Goal: Task Accomplishment & Management: Manage account settings

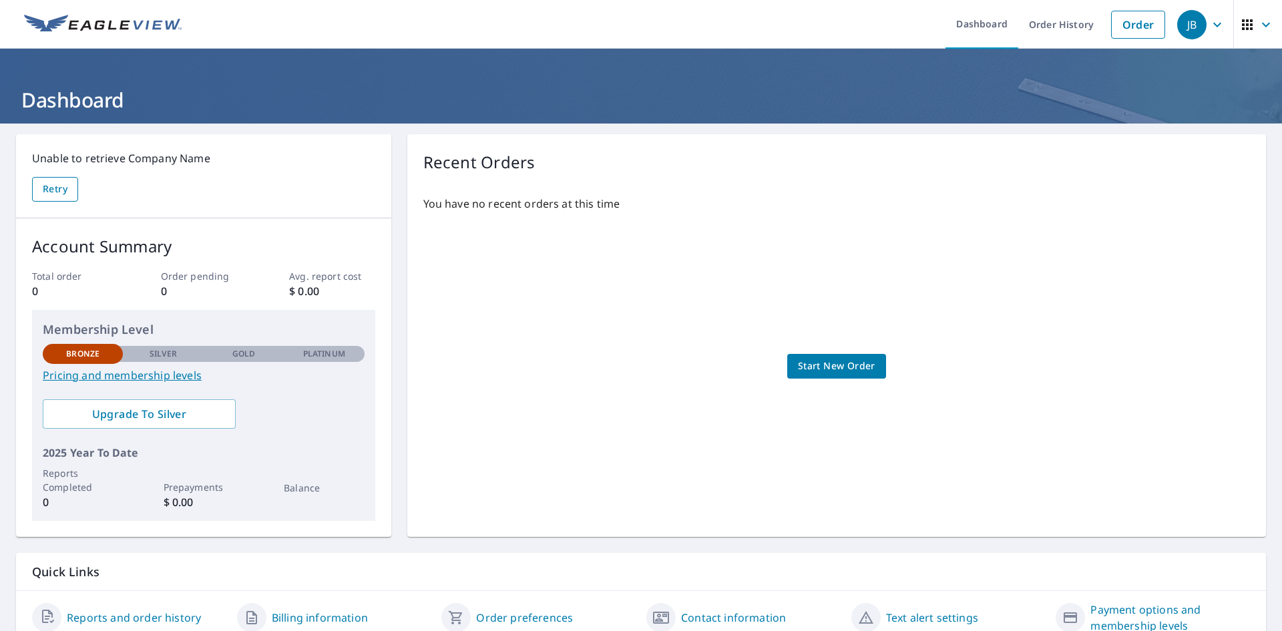
click at [51, 192] on span "Retry" at bounding box center [55, 189] width 25 height 17
click at [1085, 54] on header "Dashboard" at bounding box center [641, 86] width 1282 height 75
click at [1062, 27] on link "Order History" at bounding box center [1061, 24] width 86 height 49
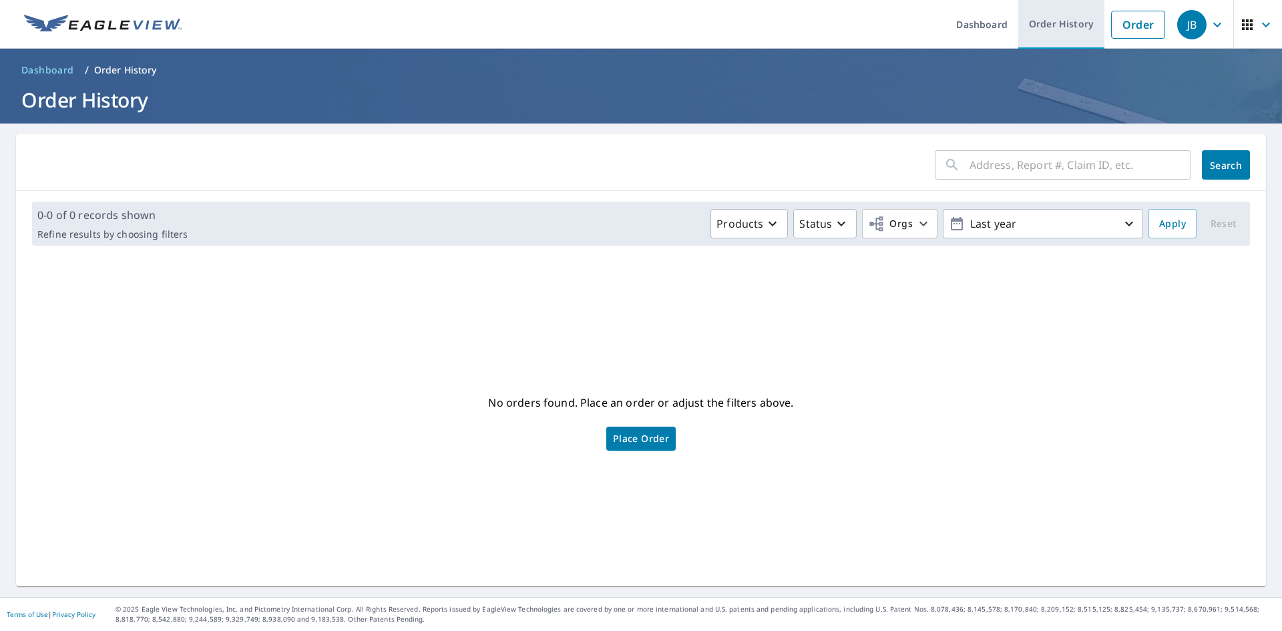
click at [1048, 25] on link "Order History" at bounding box center [1061, 24] width 86 height 49
click at [1209, 21] on icon "button" at bounding box center [1217, 25] width 16 height 16
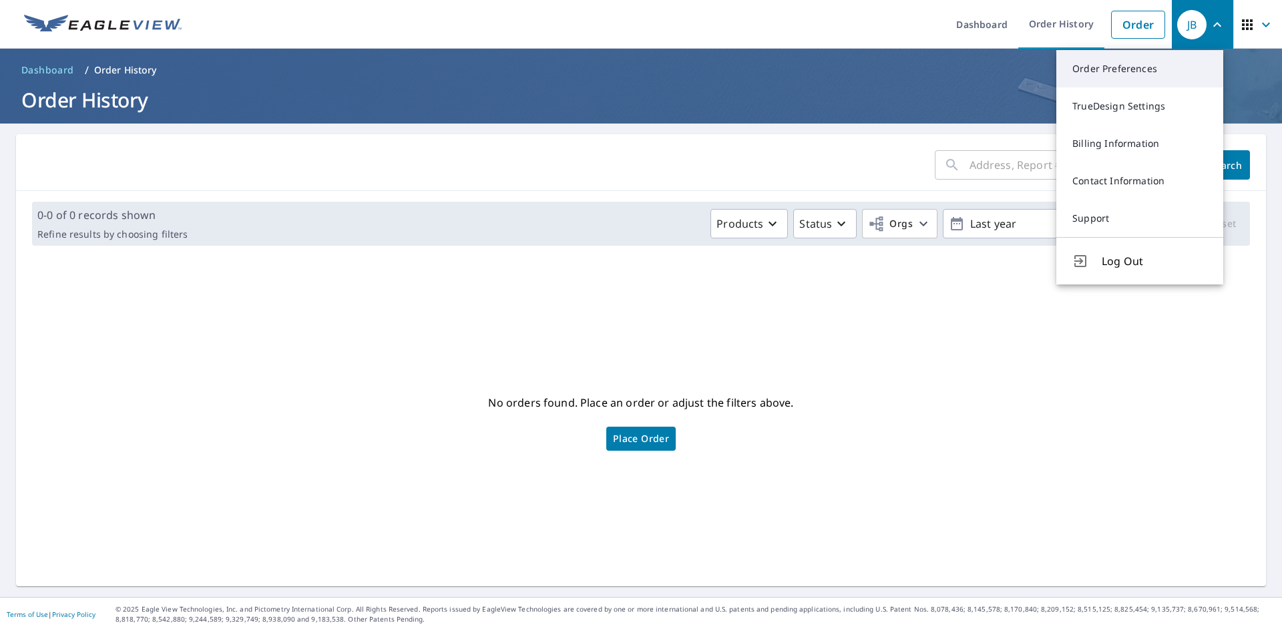
click at [1117, 83] on link "Order Preferences" at bounding box center [1139, 68] width 167 height 37
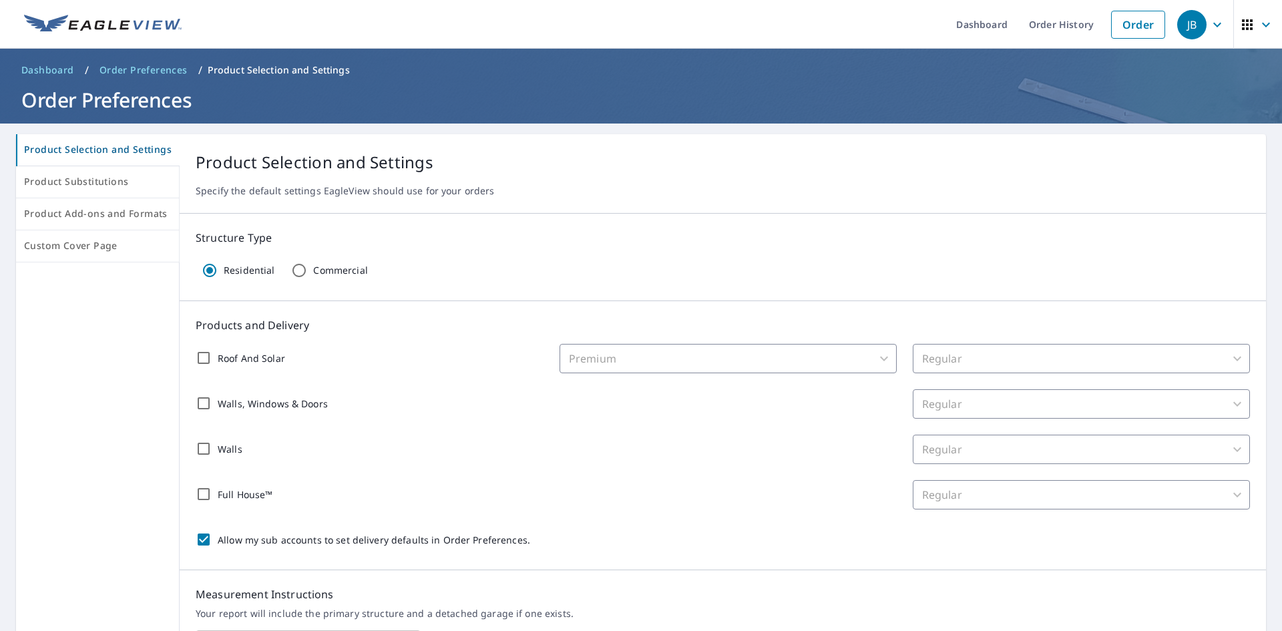
click at [1194, 32] on div "JB" at bounding box center [1191, 24] width 29 height 29
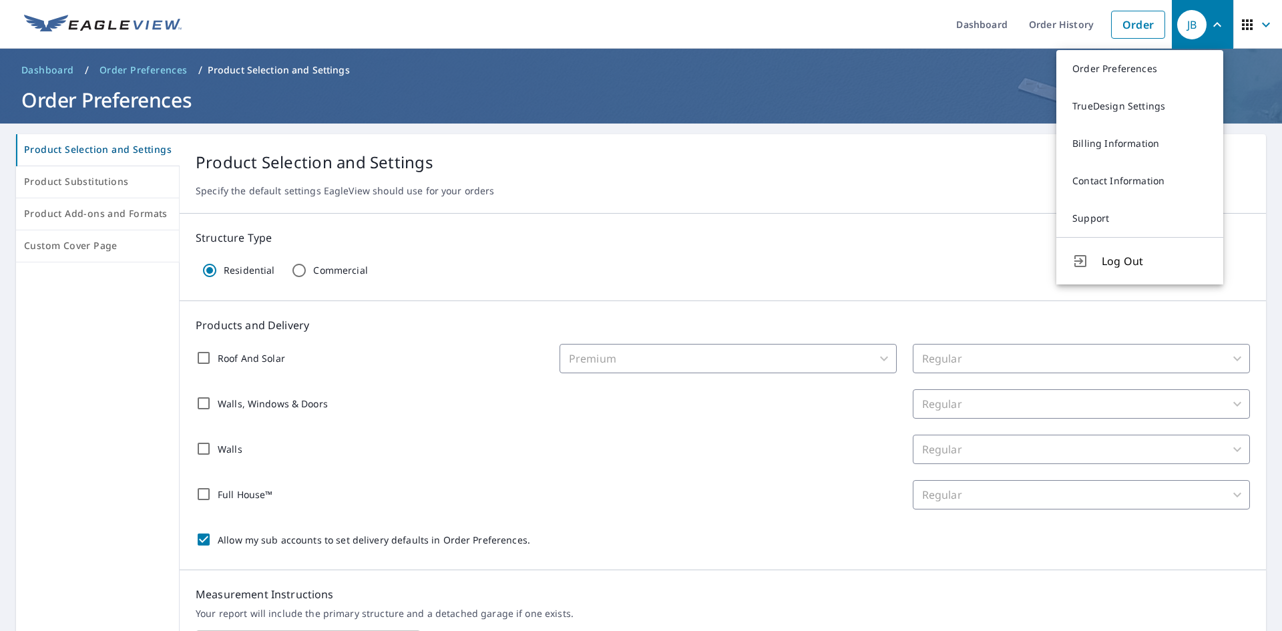
click at [1223, 20] on header "Dashboard Order History Order JB Order Preferences TrueDesign Settings Billing …" at bounding box center [641, 24] width 1282 height 49
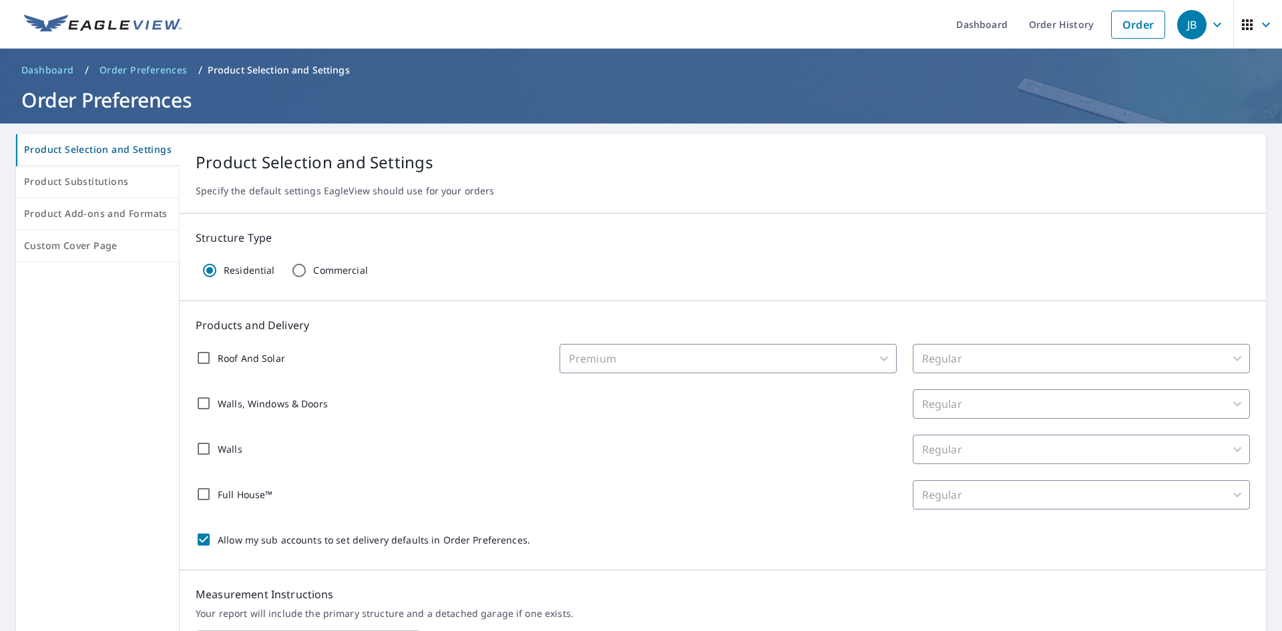
click at [1242, 21] on icon "button" at bounding box center [1247, 24] width 11 height 11
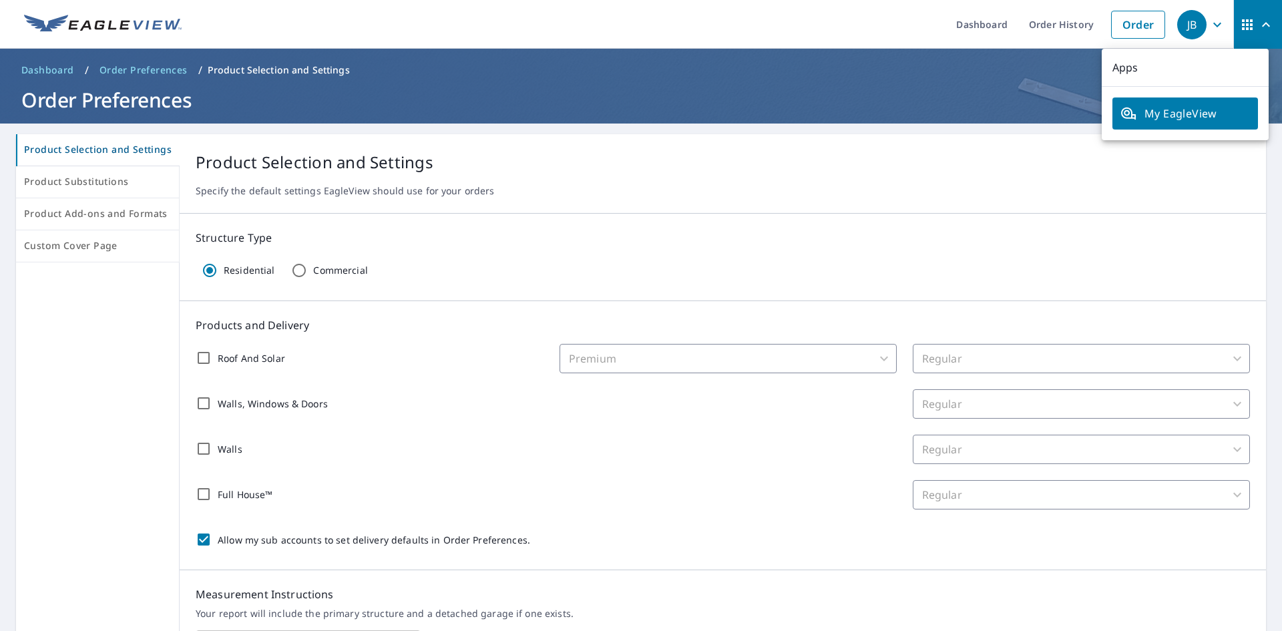
click at [1172, 116] on span "My EagleView" at bounding box center [1186, 114] width 130 height 16
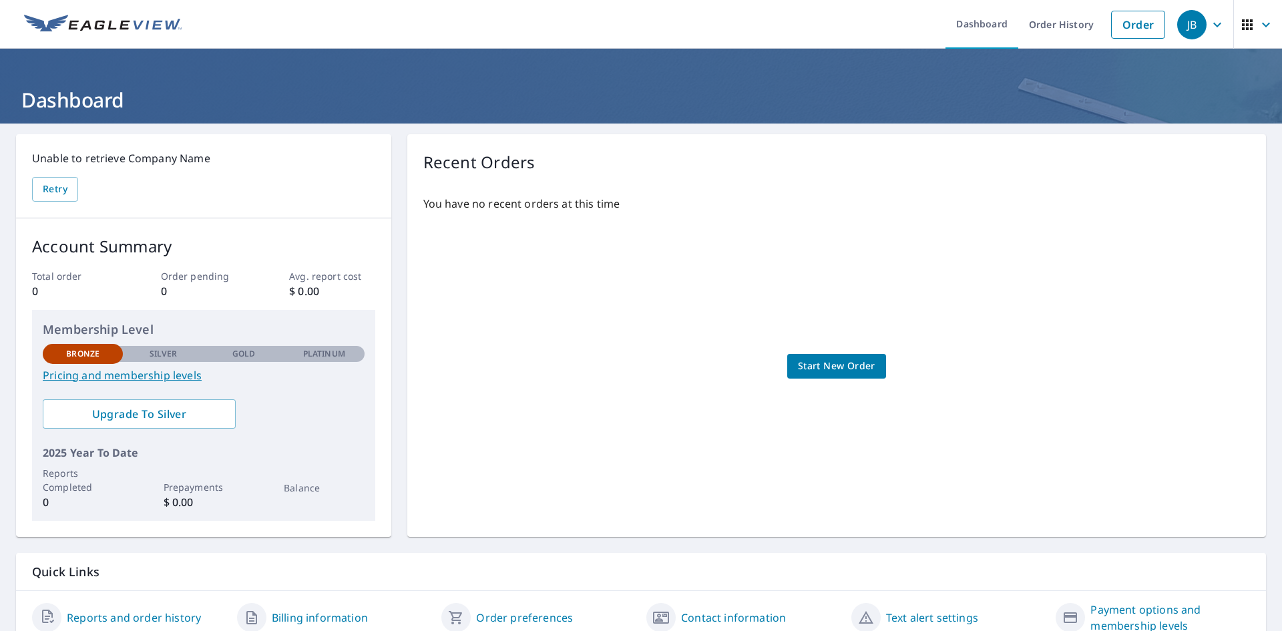
click at [49, 176] on div "Unable to retrieve Company Name Retry" at bounding box center [203, 175] width 343 height 51
click at [56, 189] on span "Retry" at bounding box center [55, 189] width 25 height 17
click at [1030, 26] on link "Order History" at bounding box center [1061, 24] width 86 height 49
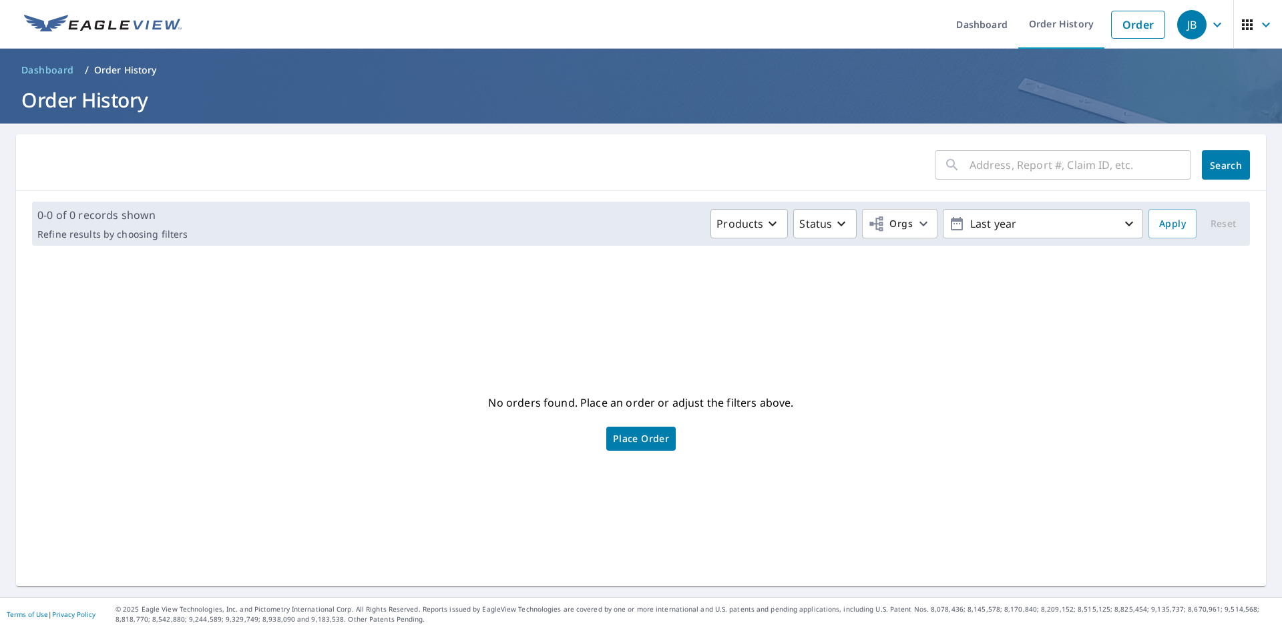
click at [1209, 24] on icon "button" at bounding box center [1217, 25] width 16 height 16
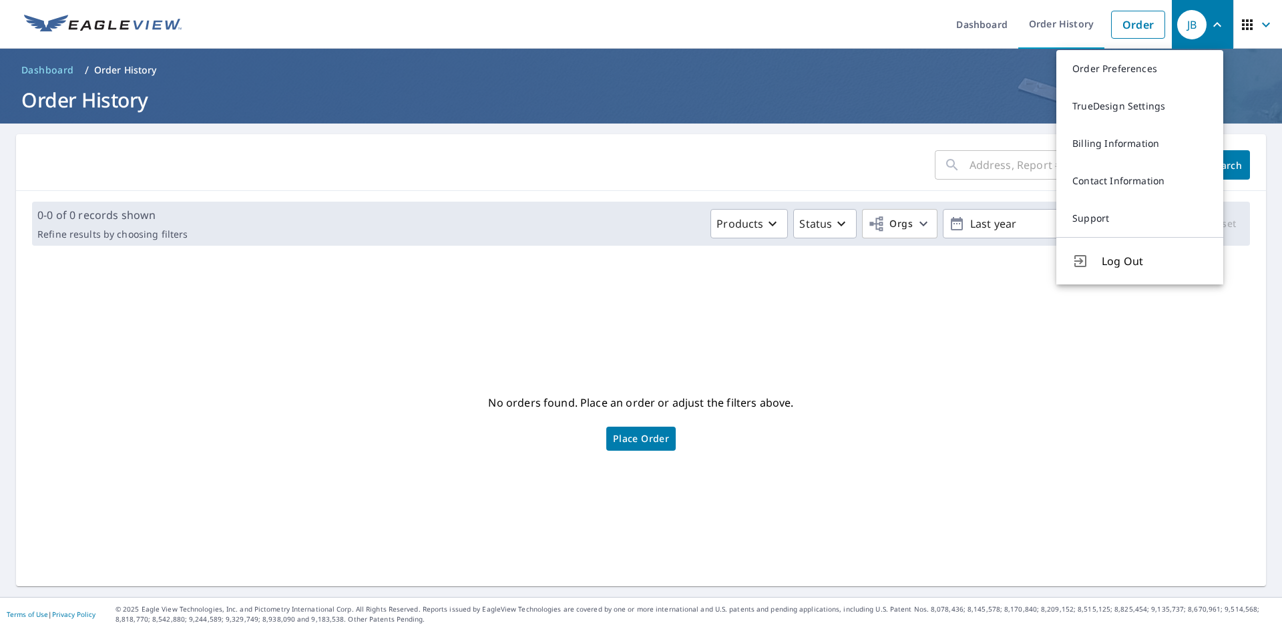
click at [1101, 309] on div "No orders found. Place an order or adjust the filters above. Place Order" at bounding box center [641, 421] width 1229 height 309
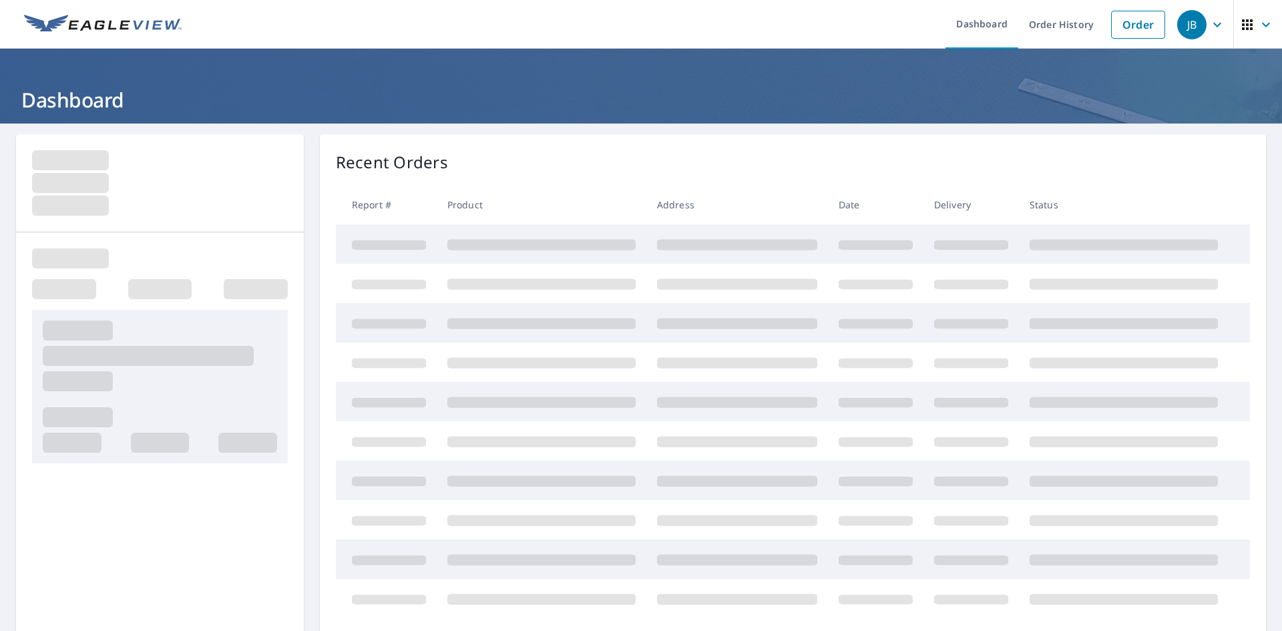
click at [1209, 31] on icon "button" at bounding box center [1217, 25] width 16 height 16
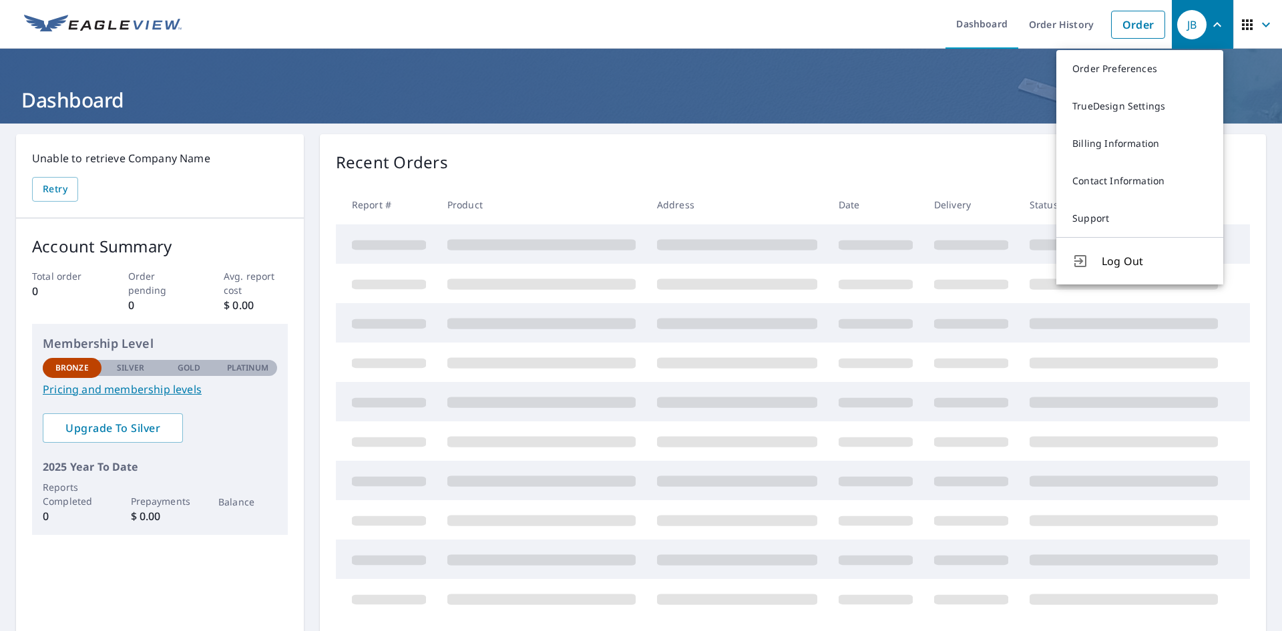
click at [1148, 252] on button "Log Out" at bounding box center [1139, 260] width 167 height 47
